Goal: Book appointment/travel/reservation

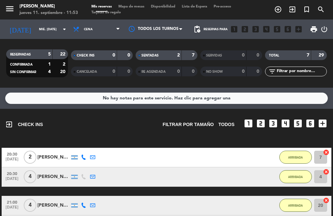
click at [280, 9] on icon "add_circle_outline" at bounding box center [278, 10] width 8 height 8
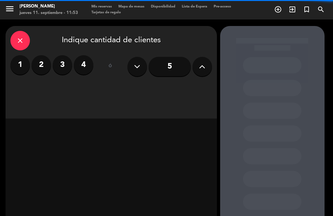
click at [172, 64] on input "5" at bounding box center [170, 67] width 42 height 20
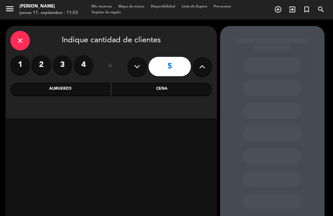
click at [171, 88] on div "Cena" at bounding box center [162, 89] width 100 height 13
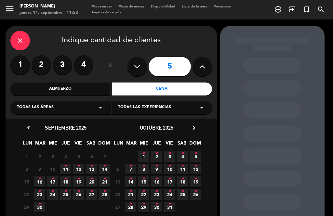
click at [66, 181] on icon "•" at bounding box center [65, 179] width 2 height 10
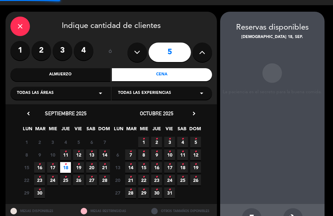
scroll to position [10, 0]
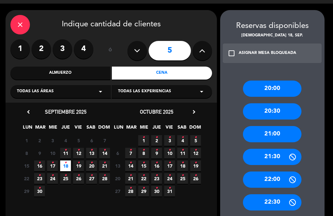
click at [282, 81] on div "20:00" at bounding box center [272, 89] width 59 height 16
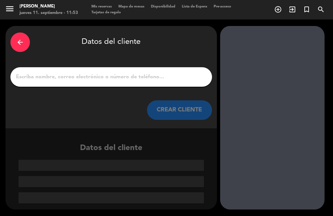
click at [152, 73] on input "1" at bounding box center [111, 77] width 192 height 9
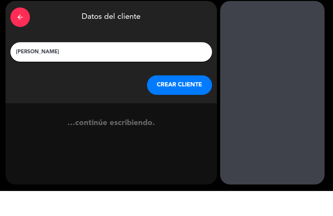
type input "[PERSON_NAME]"
click at [196, 100] on button "CREAR CLIENTE" at bounding box center [179, 110] width 65 height 20
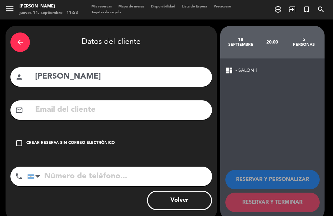
click at [159, 103] on input "text" at bounding box center [120, 109] width 173 height 13
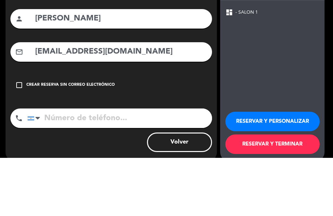
scroll to position [21, 0]
type input "[EMAIL_ADDRESS][DOMAIN_NAME]"
click at [185, 134] on div "check_box_outline_blank Crear reserva sin correo electrónico" at bounding box center [111, 144] width 202 height 20
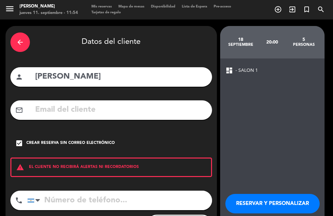
click at [116, 191] on input "tel" at bounding box center [119, 201] width 185 height 20
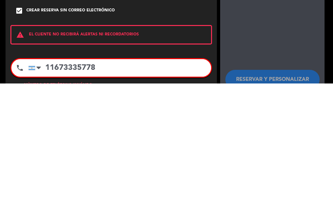
scroll to position [12, 0]
click at [152, 26] on div "arrow_back Datos del cliente person [PERSON_NAME] mail_outline check_box Crear …" at bounding box center [111, 139] width 211 height 227
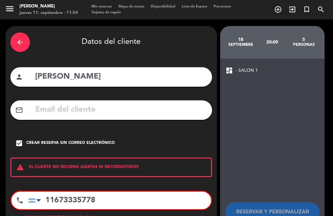
click at [76, 192] on input "11673335778" at bounding box center [119, 201] width 183 height 18
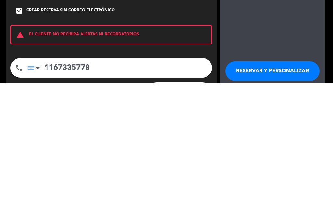
scroll to position [0, 0]
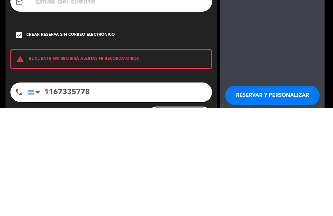
type input "1167335778"
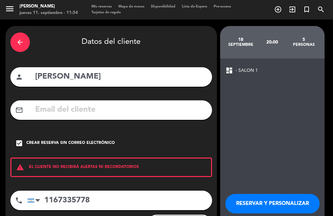
click at [20, 143] on icon "check_box" at bounding box center [19, 144] width 8 height 8
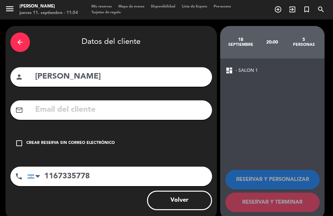
click at [44, 107] on input "text" at bounding box center [120, 109] width 173 height 13
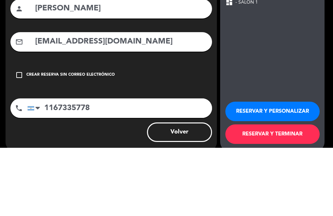
scroll to position [21, 0]
type input "[EMAIL_ADDRESS][DOMAIN_NAME]"
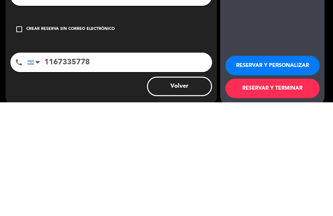
click at [292, 193] on button "RESERVAR Y TERMINAR" at bounding box center [272, 203] width 94 height 20
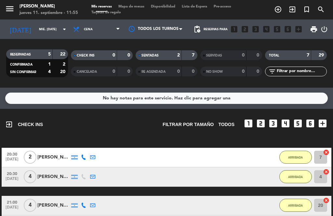
click at [46, 24] on input "mié. [DATE]" at bounding box center [57, 29] width 43 height 10
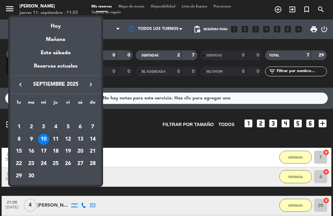
click at [56, 152] on div "18" at bounding box center [55, 151] width 11 height 11
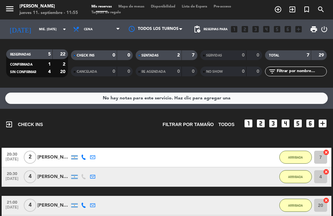
type input "[DEMOGRAPHIC_DATA] [DATE]"
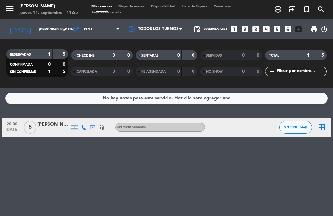
click at [49, 128] on div at bounding box center [53, 130] width 33 height 5
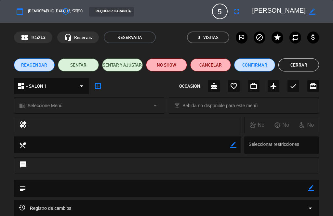
click at [234, 13] on icon "fullscreen" at bounding box center [237, 11] width 8 height 8
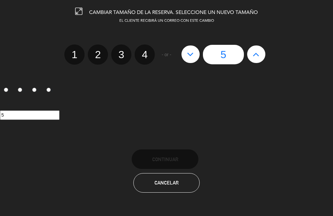
click at [250, 58] on button at bounding box center [256, 55] width 18 height 18
type input "6"
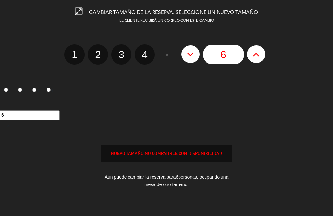
click at [250, 51] on button at bounding box center [256, 55] width 18 height 18
type input "7"
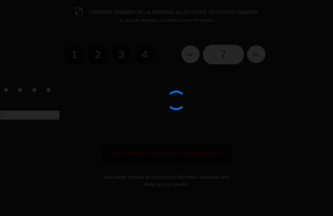
click at [251, 51] on div at bounding box center [166, 108] width 333 height 216
click at [255, 49] on div at bounding box center [166, 108] width 333 height 216
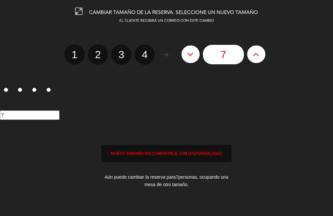
click at [258, 52] on icon at bounding box center [256, 54] width 7 height 10
type input "8"
click at [256, 55] on icon at bounding box center [256, 54] width 7 height 10
type input "9"
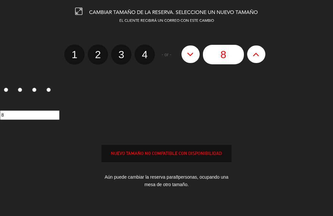
type input "9"
click at [257, 55] on icon at bounding box center [256, 54] width 7 height 10
type input "10"
click at [255, 55] on icon at bounding box center [256, 54] width 7 height 10
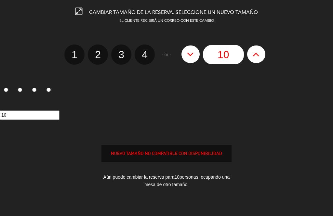
type input "11"
click at [254, 56] on icon at bounding box center [256, 54] width 7 height 10
type input "12"
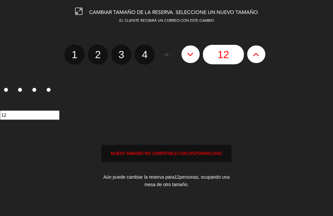
click at [257, 57] on icon at bounding box center [256, 54] width 7 height 10
type input "13"
click at [254, 55] on icon at bounding box center [256, 54] width 7 height 10
type input "14"
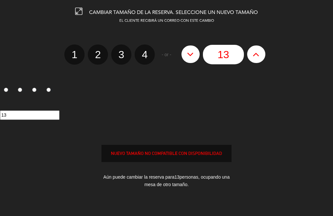
type input "14"
click at [252, 54] on button at bounding box center [256, 55] width 18 height 18
type input "15"
click at [208, 160] on div "NUEVO TAMAÑO NO COMPATIBLE CON DISPONIBILIDAD" at bounding box center [166, 153] width 130 height 17
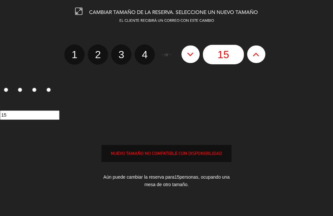
click at [206, 151] on div "NUEVO TAMAÑO NO COMPATIBLE CON DISPONIBILIDAD" at bounding box center [166, 153] width 129 height 7
click at [36, 118] on input "15" at bounding box center [30, 115] width 60 height 9
click at [263, 84] on div "1 2 3 4 15" at bounding box center [166, 102] width 333 height 60
click at [264, 114] on div "15" at bounding box center [166, 115] width 333 height 9
click at [180, 162] on div "NUEVO TAMAÑO NO COMPATIBLE CON DISPONIBILIDAD" at bounding box center [166, 153] width 130 height 17
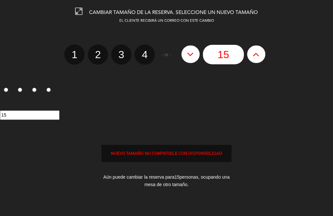
click at [197, 178] on div "Aún puede cambiar la reserva para 15 personas, ocupando una mesa de otro tamaño." at bounding box center [166, 181] width 130 height 25
click at [178, 165] on div "EL CLIENTE RECIBIRÁ UN CORREO CON ESTE CAMBIO 1 2 3 4 - or - 15 1 2 3 4 15 NUEV…" at bounding box center [166, 112] width 343 height 189
click at [188, 151] on div "NUEVO TAMAÑO NO COMPATIBLE CON DISPONIBILIDAD" at bounding box center [166, 153] width 129 height 7
click at [162, 190] on div "Aún puede cambiar la reserva para 15 personas, ocupando una mesa de otro tamaño." at bounding box center [166, 181] width 130 height 25
click at [165, 172] on div "Aún puede cambiar la reserva para 15 personas, ocupando una mesa de otro tamaño." at bounding box center [166, 181] width 130 height 25
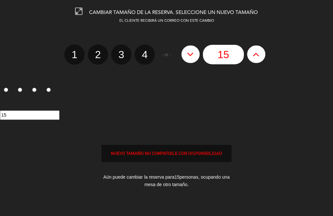
click at [175, 150] on div "NUEVO TAMAÑO NO COMPATIBLE CON DISPONIBILIDAD" at bounding box center [166, 153] width 130 height 17
click at [164, 175] on div "Aún puede cambiar la reserva para 15 personas, ocupando una mesa de otro tamaño." at bounding box center [166, 181] width 130 height 25
click at [178, 184] on div "Aún puede cambiar la reserva para 15 personas, ocupando una mesa de otro tamaño." at bounding box center [166, 181] width 130 height 25
click at [185, 183] on div "Aún puede cambiar la reserva para 15 personas, ocupando una mesa de otro tamaño." at bounding box center [166, 181] width 130 height 25
click at [188, 56] on icon at bounding box center [190, 54] width 7 height 10
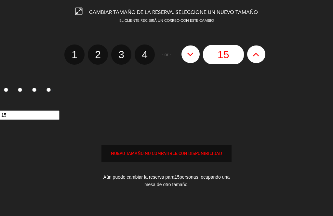
type input "14"
click at [192, 55] on icon at bounding box center [190, 54] width 7 height 10
type input "13"
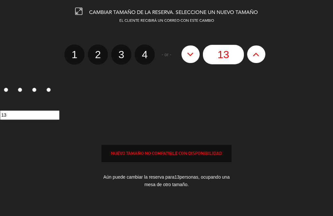
click at [191, 56] on icon at bounding box center [190, 54] width 7 height 10
type input "12"
click at [190, 54] on icon at bounding box center [190, 54] width 7 height 10
type input "11"
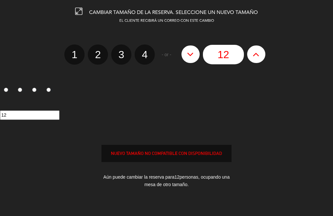
type input "11"
click at [194, 54] on icon at bounding box center [190, 54] width 7 height 10
type input "10"
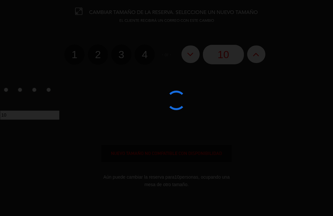
click at [234, 158] on div "EL CLIENTE RECIBIRÁ UN CORREO CON ESTE CAMBIO 1 2 3 4 - or - 10 1 2 3 4 10 NUEV…" at bounding box center [166, 112] width 343 height 189
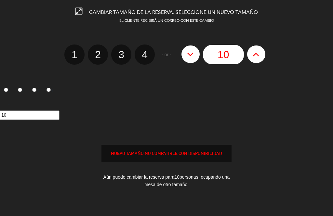
click at [193, 157] on div "NUEVO TAMAÑO NO COMPATIBLE CON DISPONIBILIDAD" at bounding box center [166, 153] width 129 height 7
click at [201, 156] on div "NUEVO TAMAÑO NO COMPATIBLE CON DISPONIBILIDAD" at bounding box center [166, 153] width 129 height 7
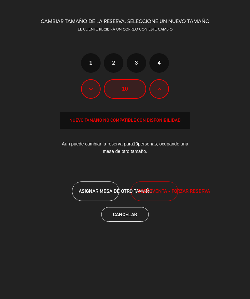
click at [161, 193] on span "SOBREVENTA - FORZAR RESERVA" at bounding box center [174, 191] width 72 height 7
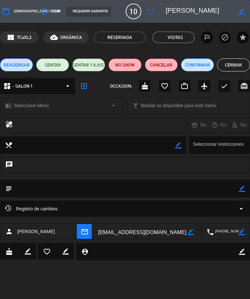
click at [154, 13] on icon "fullscreen" at bounding box center [150, 11] width 8 height 8
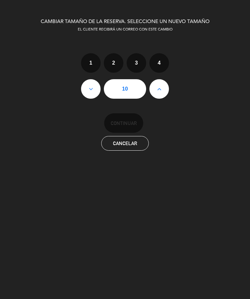
click at [165, 90] on button at bounding box center [159, 89] width 20 height 20
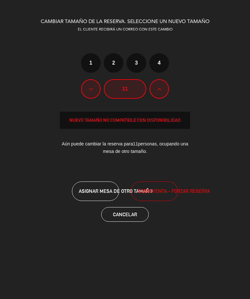
click at [161, 90] on icon at bounding box center [159, 89] width 4 height 7
click at [163, 89] on button at bounding box center [159, 89] width 20 height 20
click at [163, 91] on button at bounding box center [159, 89] width 20 height 20
click at [158, 90] on icon at bounding box center [159, 89] width 4 height 7
type input "15"
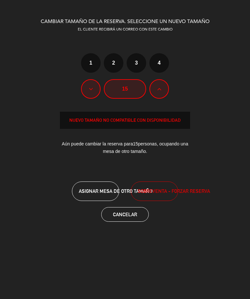
click at [166, 190] on span "SOBREVENTA - FORZAR RESERVA" at bounding box center [174, 191] width 72 height 7
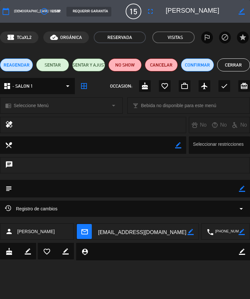
click at [234, 64] on button "Cerrar" at bounding box center [233, 65] width 33 height 13
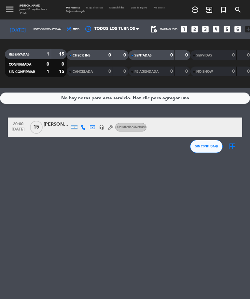
click at [136, 126] on span "Sin menú asignado" at bounding box center [131, 127] width 29 height 3
click at [61, 121] on div "[PERSON_NAME]" at bounding box center [57, 124] width 26 height 7
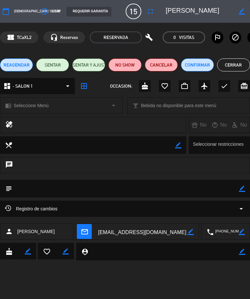
click at [113, 107] on icon "arrow_drop_down" at bounding box center [114, 106] width 8 height 8
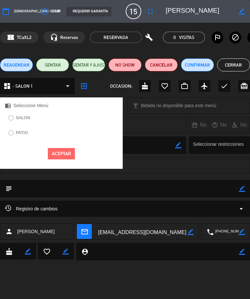
click at [33, 115] on label "SALON" at bounding box center [19, 119] width 29 height 10
click at [68, 151] on button "Aceptar" at bounding box center [61, 153] width 27 height 11
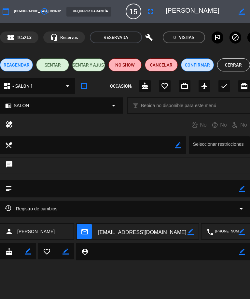
click at [238, 67] on button "Cerrar" at bounding box center [233, 65] width 33 height 13
